Goal: Information Seeking & Learning: Learn about a topic

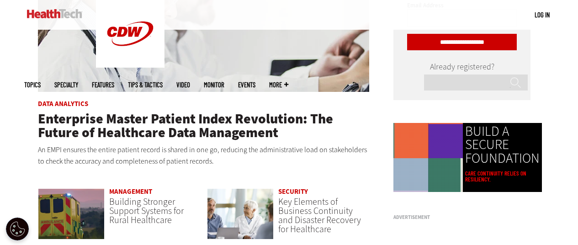
scroll to position [546, 0]
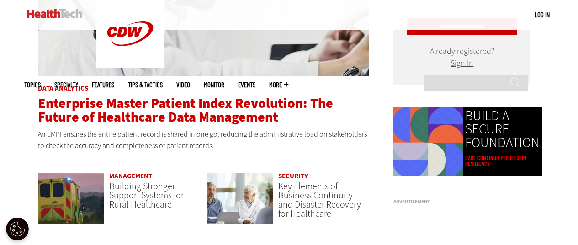
click at [140, 101] on span "Enterprise Master Patient Index Revolution: The Future of Healthcare Data Manag…" at bounding box center [185, 110] width 295 height 32
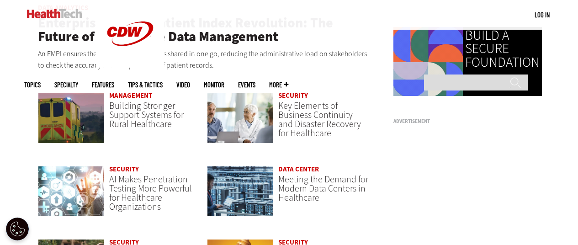
scroll to position [637, 0]
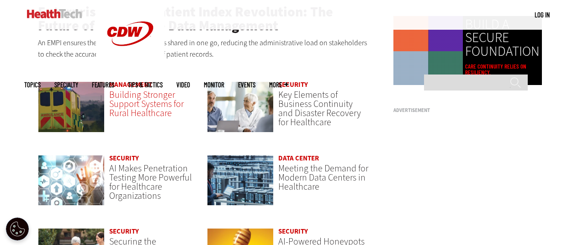
click at [126, 105] on span "Building Stronger Support Systems for Rural Healthcare" at bounding box center [146, 104] width 74 height 31
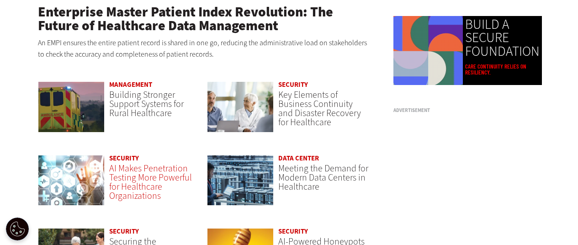
click at [131, 181] on span "AI Makes Penetration Testing More Powerful for Healthcare Organizations" at bounding box center [150, 182] width 83 height 40
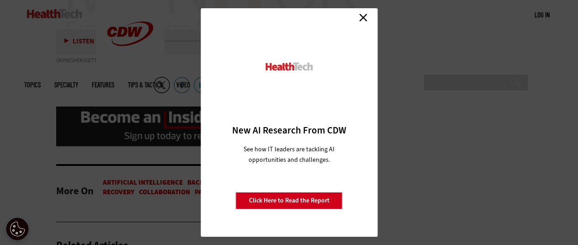
scroll to position [2376, 0]
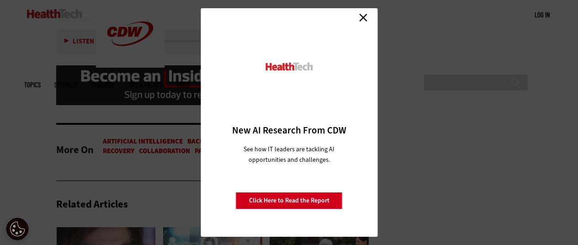
drag, startPoint x: 365, startPoint y: 18, endPoint x: 360, endPoint y: 21, distance: 5.1
click at [365, 18] on link "Close" at bounding box center [363, 18] width 14 height 14
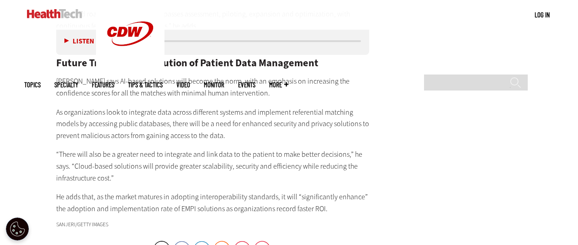
scroll to position [1919, 0]
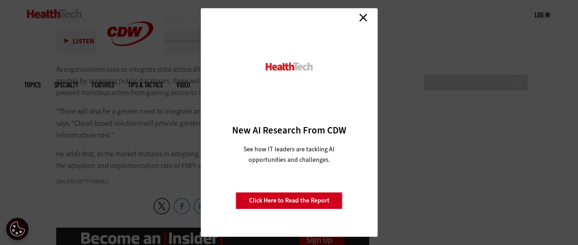
drag, startPoint x: 365, startPoint y: 16, endPoint x: 359, endPoint y: 27, distance: 12.5
click at [365, 16] on link "Close" at bounding box center [363, 18] width 14 height 14
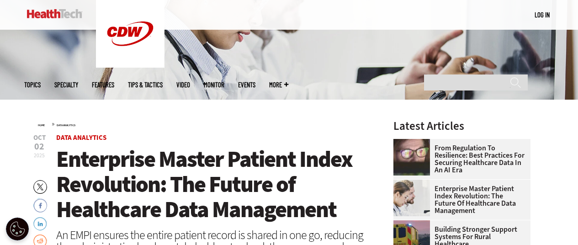
scroll to position [183, 0]
